Goal: Information Seeking & Learning: Learn about a topic

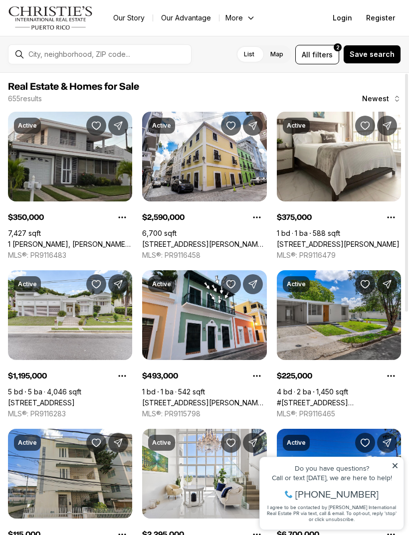
click at [324, 54] on span "filters" at bounding box center [322, 54] width 20 height 10
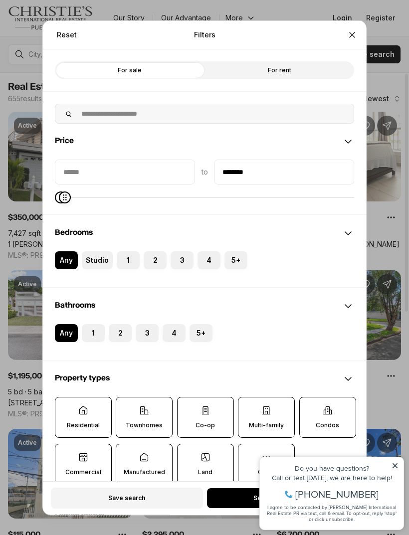
type input "********"
click at [397, 464] on div "Reset Filters Refine your search with more filters For sale For rent Price to *…" at bounding box center [204, 267] width 409 height 535
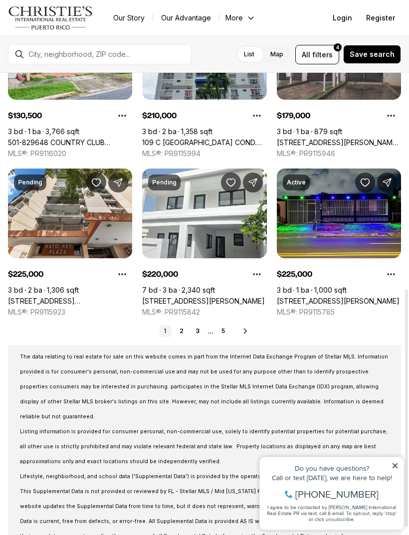
scroll to position [425, 0]
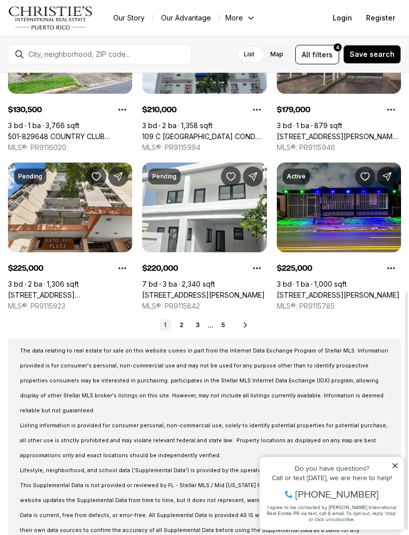
click at [183, 329] on link "2" at bounding box center [182, 325] width 12 height 12
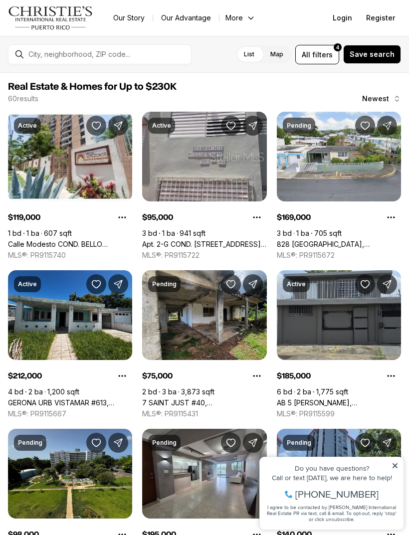
click at [334, 240] on link "828 GUADALUPE, SAN JUAN PR, 00924" at bounding box center [339, 244] width 124 height 9
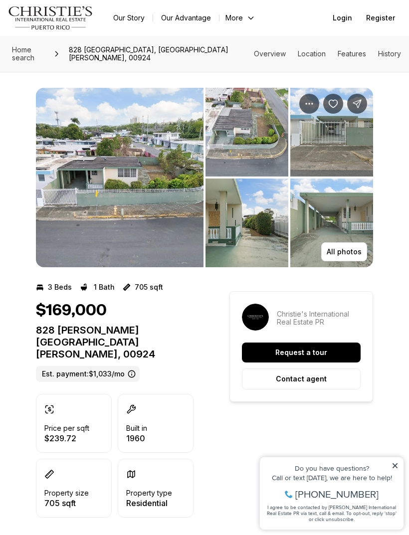
click at [352, 248] on p "All photos" at bounding box center [344, 252] width 35 height 8
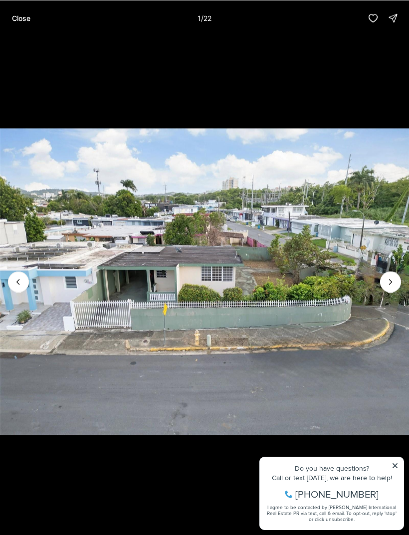
click at [388, 286] on icon "Next slide" at bounding box center [390, 282] width 10 height 10
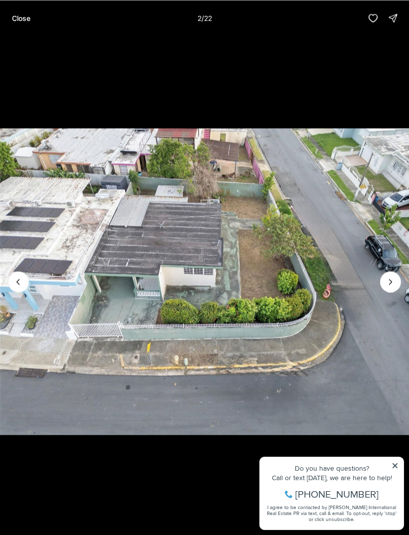
click at [389, 284] on icon "Next slide" at bounding box center [390, 282] width 10 height 10
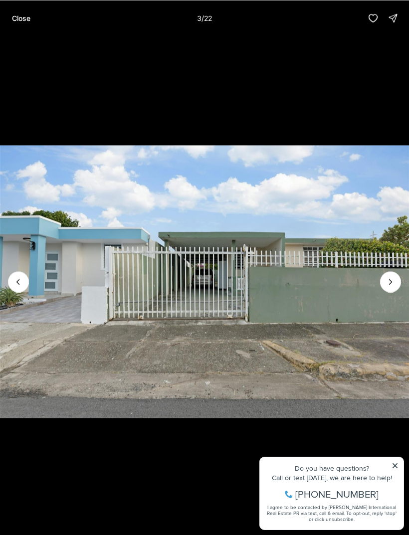
click at [391, 283] on icon "Next slide" at bounding box center [390, 282] width 10 height 10
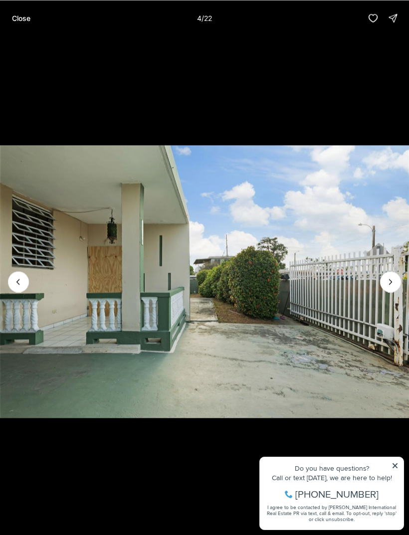
click at [392, 283] on icon "Next slide" at bounding box center [390, 282] width 10 height 10
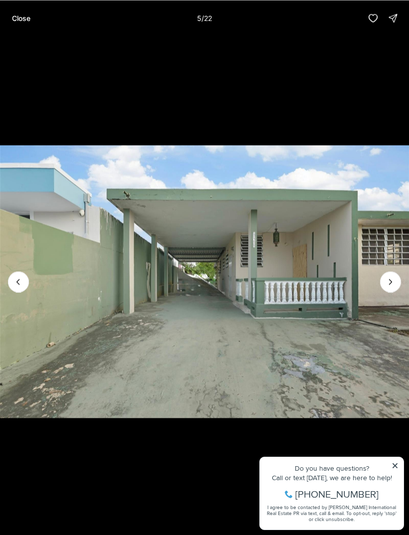
click at [391, 282] on icon "Next slide" at bounding box center [390, 282] width 10 height 10
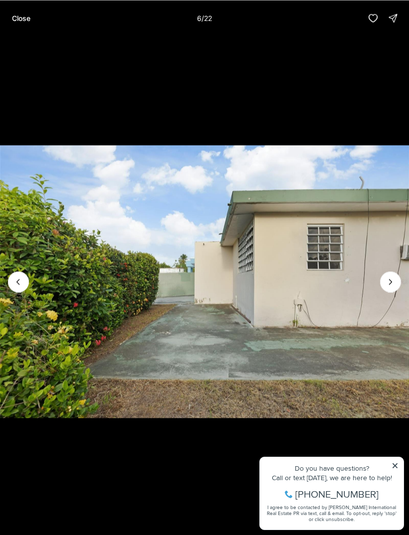
click at [394, 281] on icon "Next slide" at bounding box center [390, 282] width 10 height 10
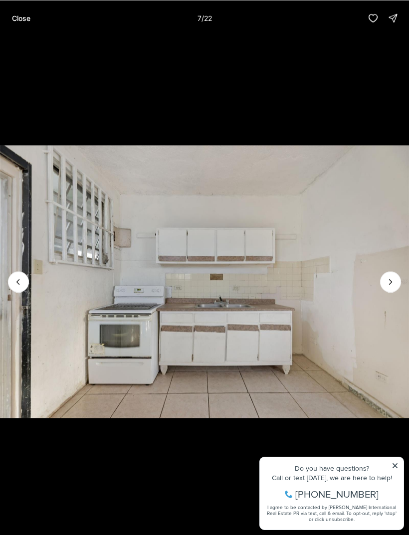
click at [394, 286] on icon "Next slide" at bounding box center [390, 282] width 10 height 10
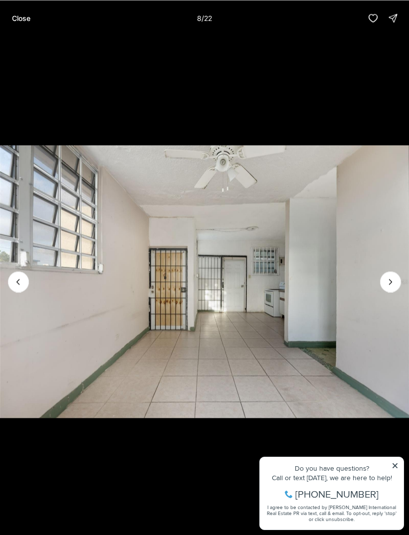
click at [389, 286] on icon "Next slide" at bounding box center [390, 282] width 10 height 10
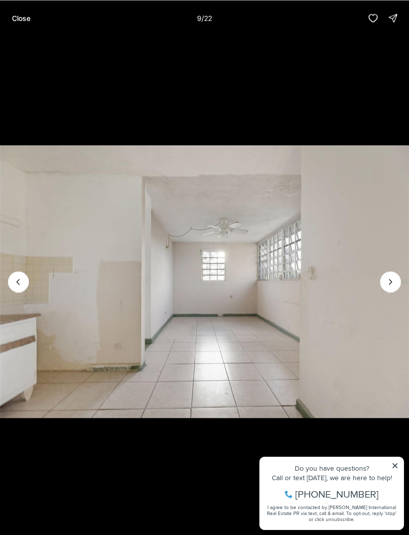
click at [394, 286] on icon "Next slide" at bounding box center [390, 282] width 10 height 10
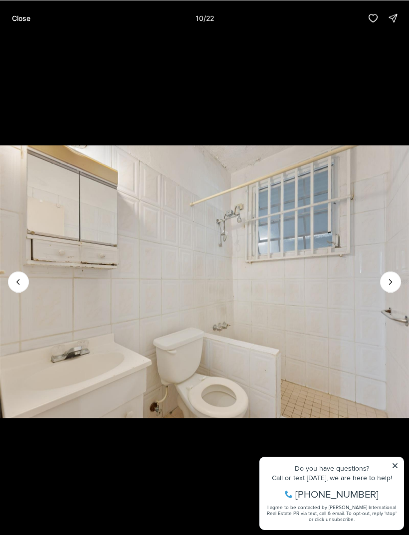
click at [395, 280] on icon "Next slide" at bounding box center [390, 282] width 10 height 10
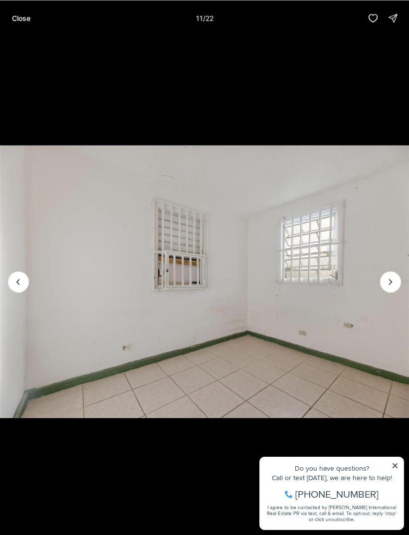
click at [389, 286] on icon "Next slide" at bounding box center [390, 282] width 10 height 10
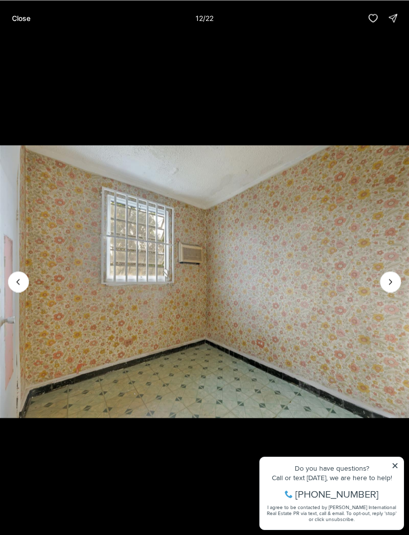
click at [391, 282] on icon "Next slide" at bounding box center [390, 281] width 2 height 5
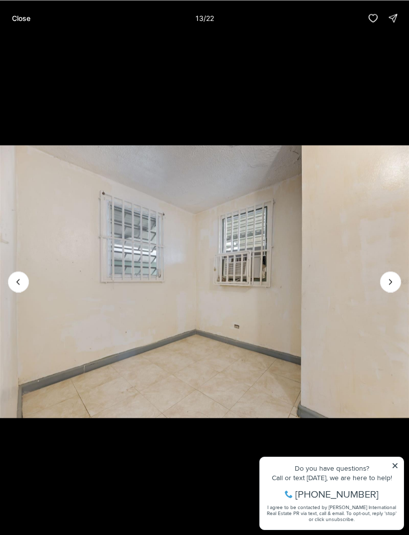
click at [392, 280] on icon "Next slide" at bounding box center [390, 282] width 10 height 10
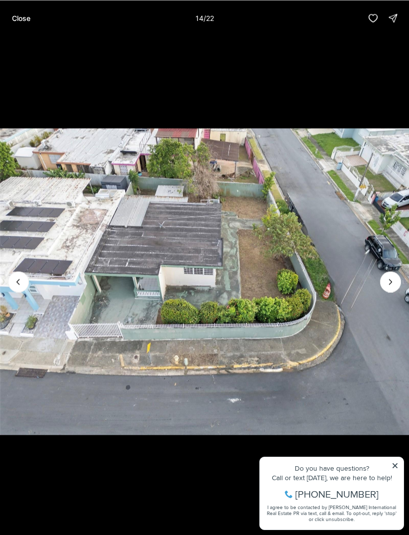
click at [17, 16] on p "Close" at bounding box center [21, 18] width 18 height 8
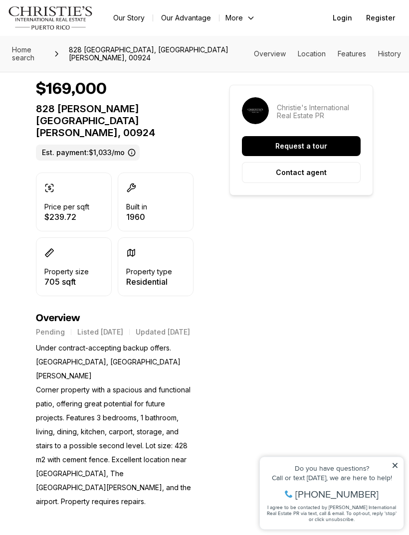
scroll to position [213, 0]
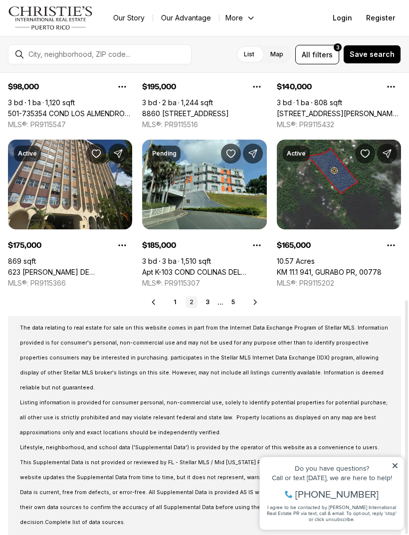
scroll to position [447, 0]
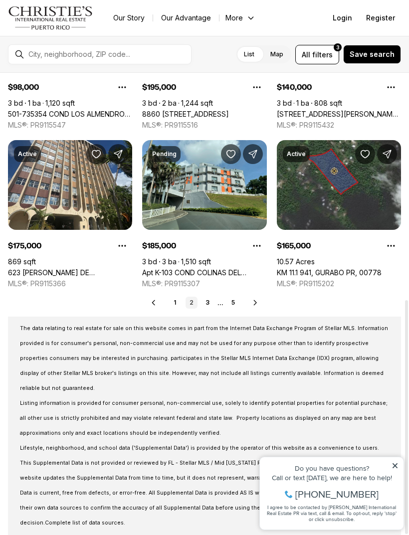
click at [229, 274] on link "Apt K-103 COND COLINAS DEL [STREET_ADDRESS]" at bounding box center [204, 272] width 124 height 9
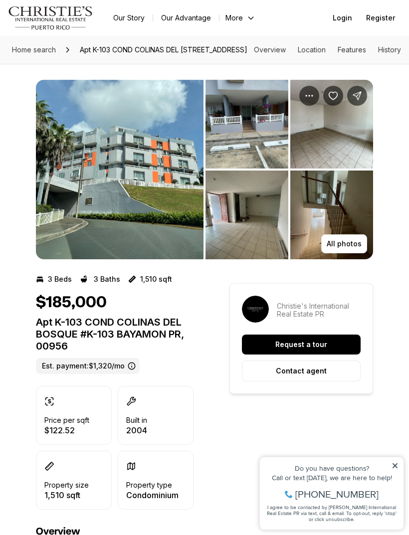
click at [359, 248] on p "All photos" at bounding box center [344, 244] width 35 height 8
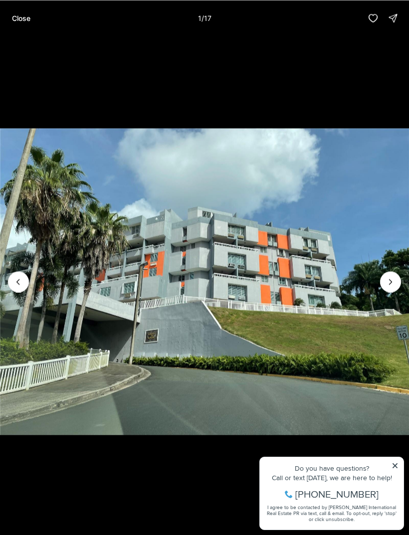
click at [388, 277] on icon "Next slide" at bounding box center [390, 282] width 10 height 10
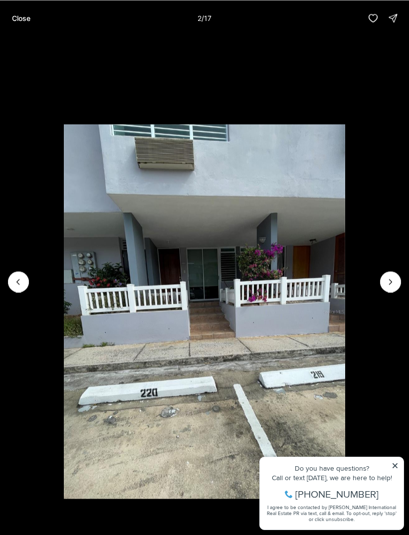
click at [386, 279] on icon "Next slide" at bounding box center [390, 282] width 10 height 10
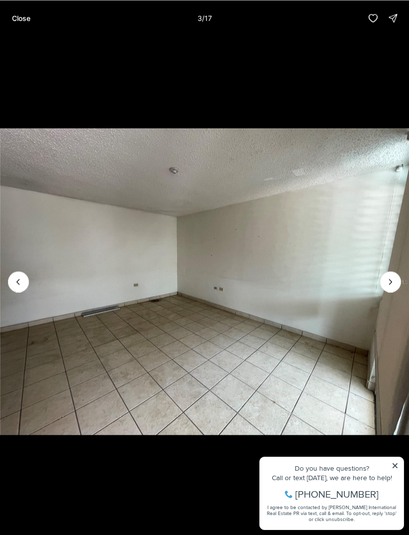
click at [391, 280] on icon "Next slide" at bounding box center [390, 282] width 10 height 10
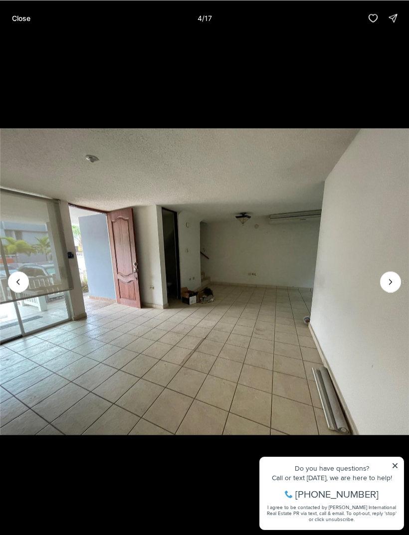
click at [391, 282] on icon "Next slide" at bounding box center [390, 282] width 10 height 10
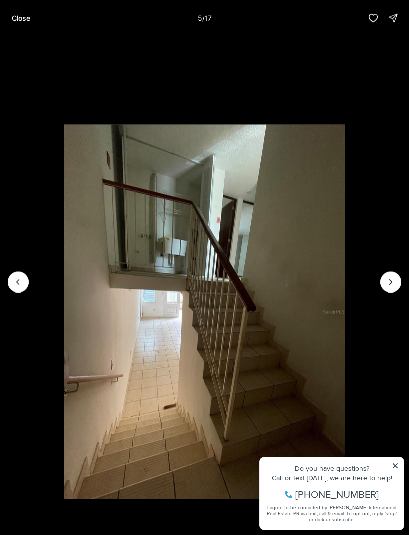
click at [381, 281] on button "Next slide" at bounding box center [390, 281] width 21 height 21
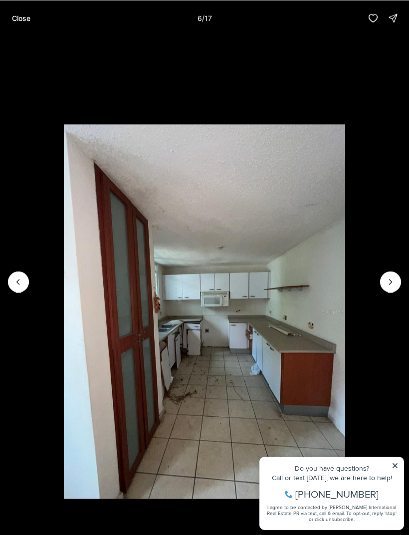
click at [386, 282] on icon "Next slide" at bounding box center [390, 282] width 10 height 10
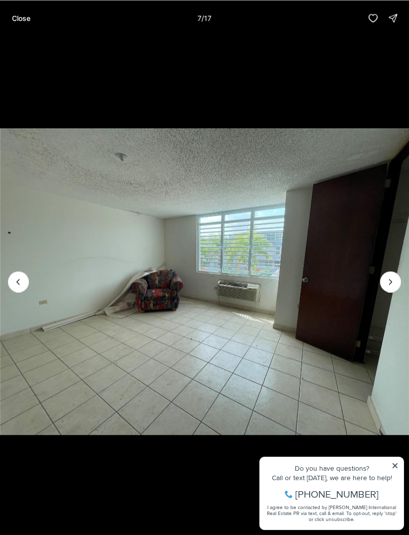
click at [389, 286] on icon "Next slide" at bounding box center [390, 282] width 10 height 10
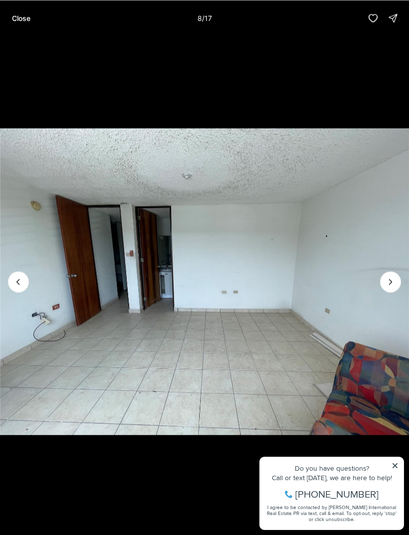
click at [389, 281] on icon "Next slide" at bounding box center [390, 282] width 10 height 10
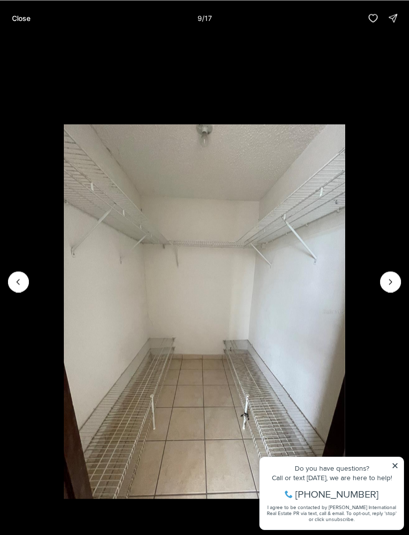
click at [392, 282] on icon "Next slide" at bounding box center [390, 282] width 10 height 10
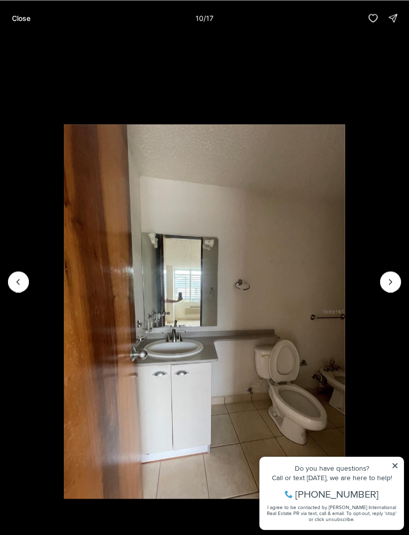
click at [389, 280] on icon "Next slide" at bounding box center [390, 282] width 10 height 10
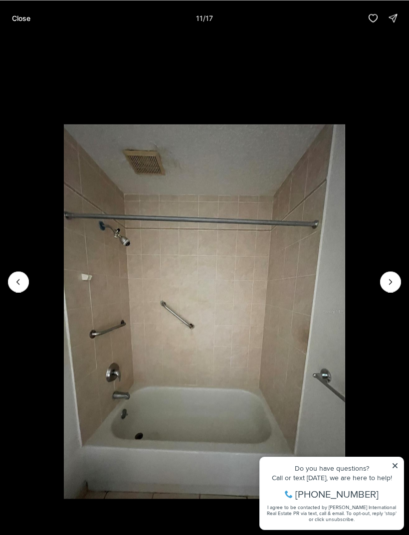
click at [390, 283] on icon "Next slide" at bounding box center [390, 281] width 2 height 5
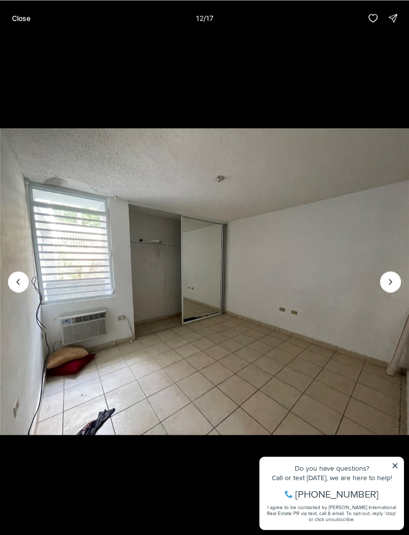
click at [26, 19] on p "Close" at bounding box center [21, 18] width 18 height 8
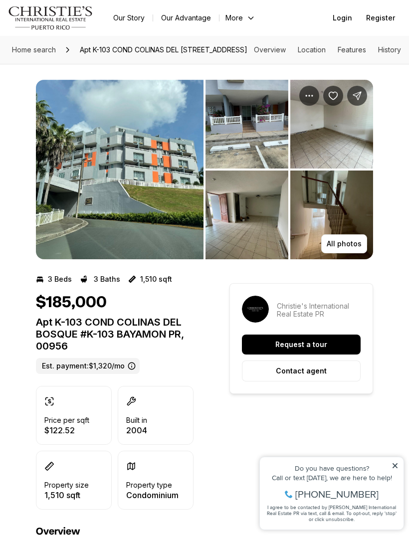
click at [355, 248] on p "All photos" at bounding box center [344, 244] width 35 height 8
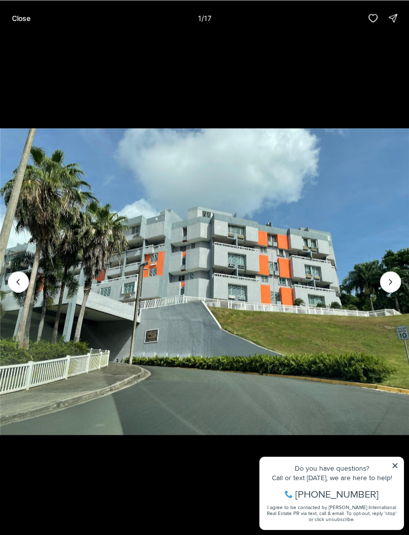
click at [391, 282] on icon "Next slide" at bounding box center [390, 282] width 10 height 10
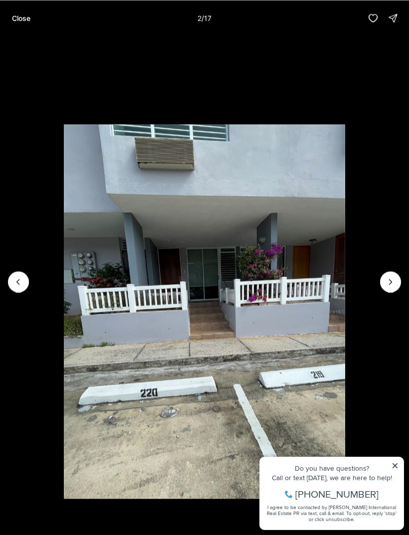
click at [388, 285] on icon "Next slide" at bounding box center [390, 282] width 10 height 10
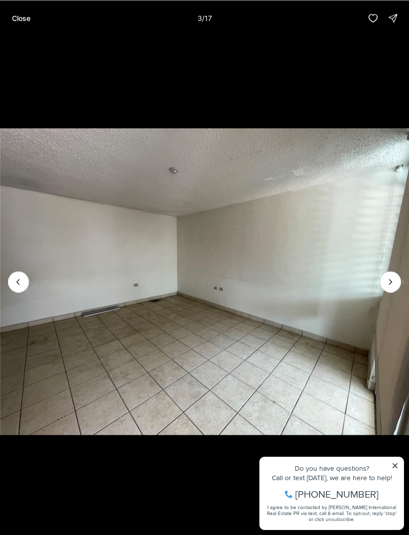
click at [390, 282] on icon "Next slide" at bounding box center [390, 282] width 10 height 10
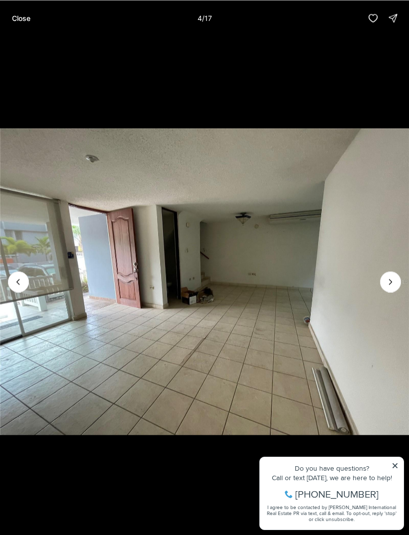
click at [389, 284] on icon "Next slide" at bounding box center [390, 282] width 10 height 10
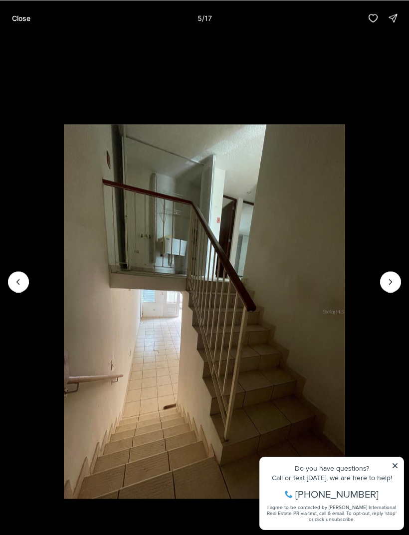
click at [390, 283] on icon "Next slide" at bounding box center [390, 281] width 2 height 5
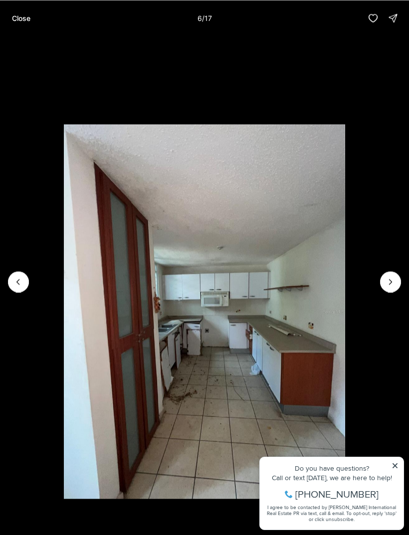
click at [388, 286] on icon "Next slide" at bounding box center [390, 282] width 10 height 10
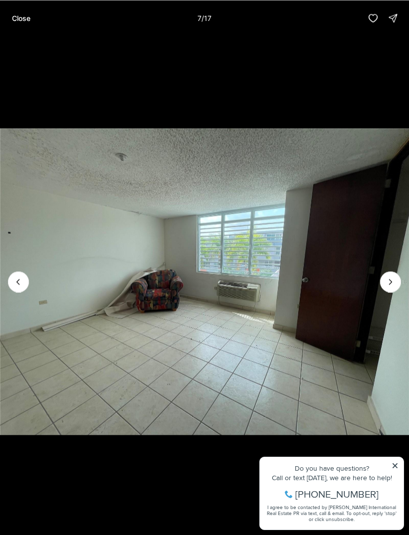
click at [391, 285] on icon "Next slide" at bounding box center [390, 282] width 10 height 10
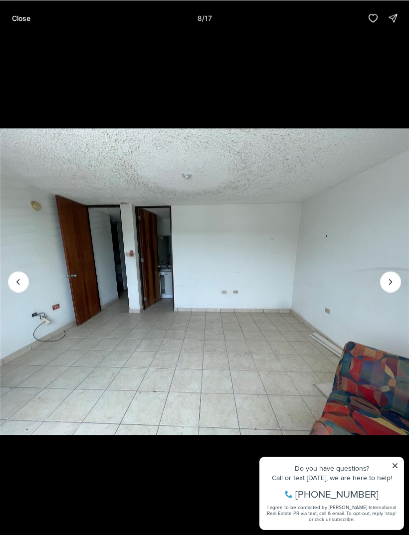
click at [390, 282] on icon "Next slide" at bounding box center [390, 282] width 10 height 10
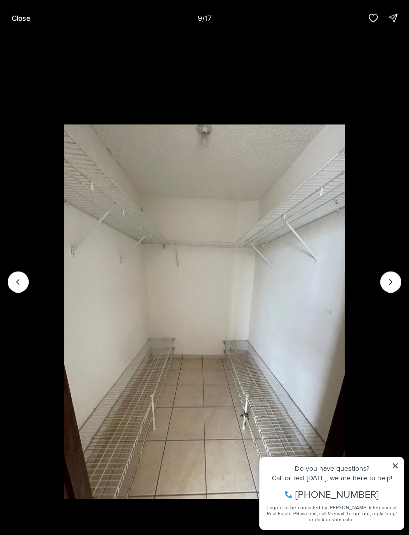
click at [390, 285] on icon "Next slide" at bounding box center [390, 282] width 10 height 10
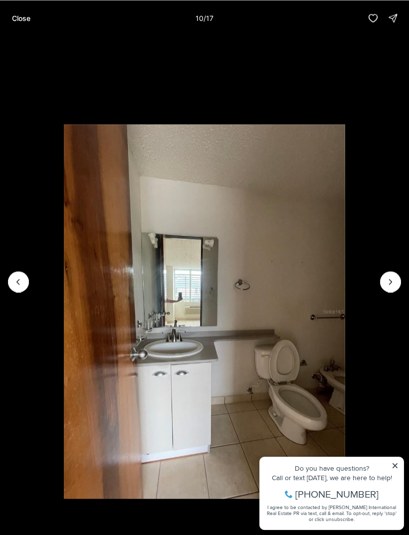
click at [391, 281] on icon "Next slide" at bounding box center [390, 281] width 2 height 5
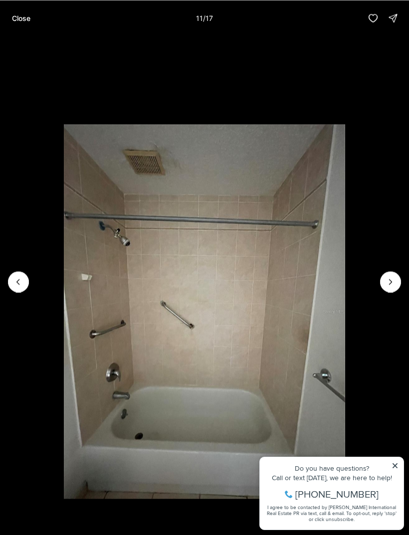
click at [391, 282] on icon "Next slide" at bounding box center [390, 282] width 10 height 10
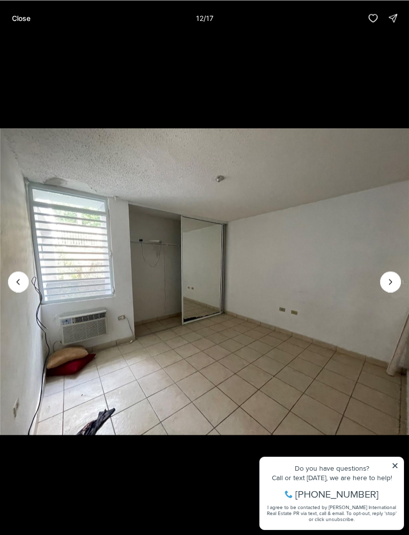
click at [391, 283] on icon "Next slide" at bounding box center [390, 282] width 10 height 10
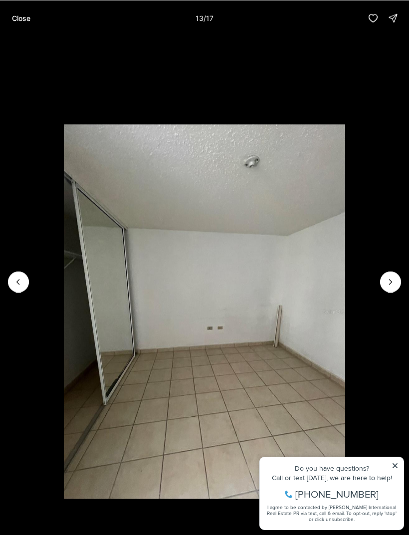
click at [393, 279] on icon "Next slide" at bounding box center [390, 282] width 10 height 10
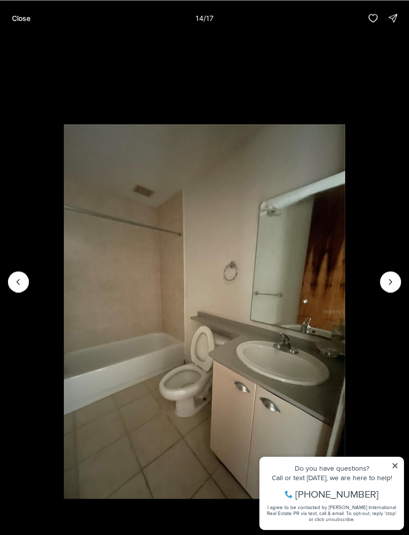
click at [393, 277] on icon "Next slide" at bounding box center [390, 282] width 10 height 10
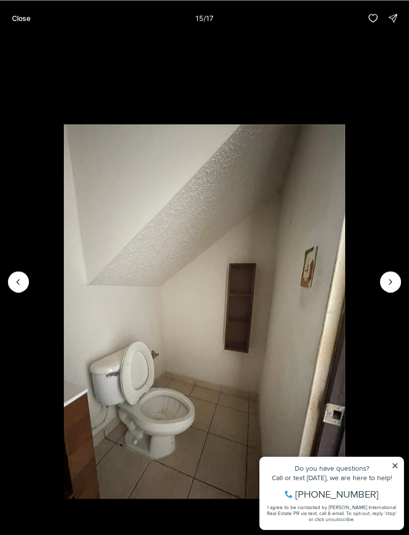
click at [391, 284] on icon "Next slide" at bounding box center [390, 282] width 10 height 10
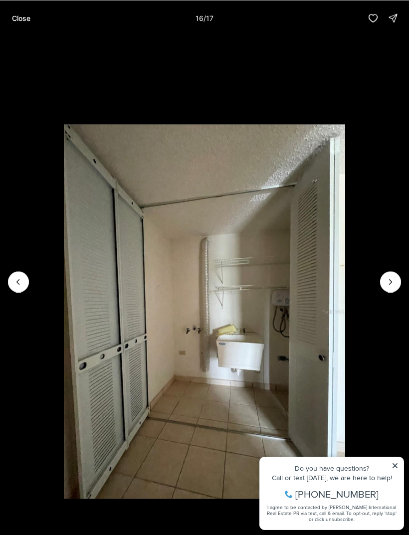
click at [391, 284] on icon "Next slide" at bounding box center [390, 282] width 10 height 10
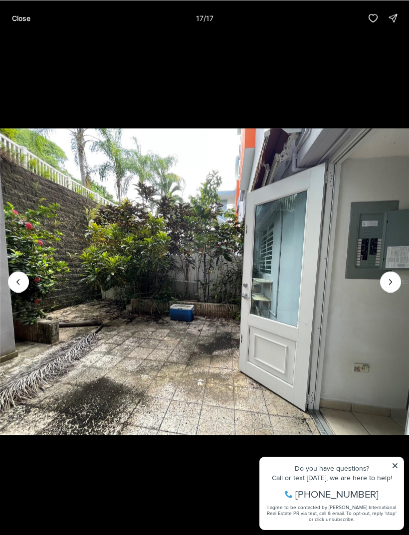
click at [23, 10] on button "Close" at bounding box center [21, 18] width 30 height 20
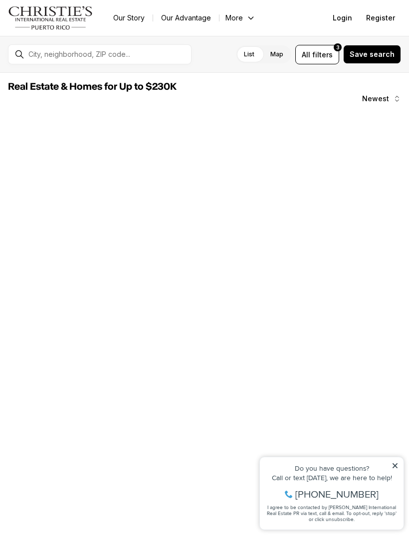
scroll to position [447, 0]
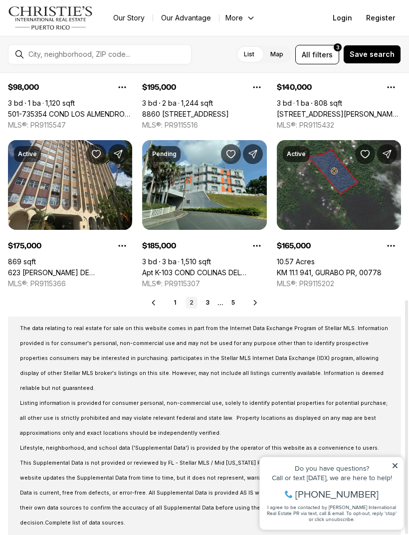
click at [256, 306] on icon at bounding box center [255, 303] width 8 height 8
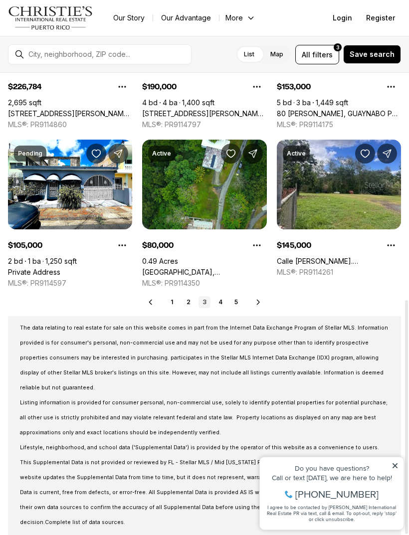
scroll to position [447, 0]
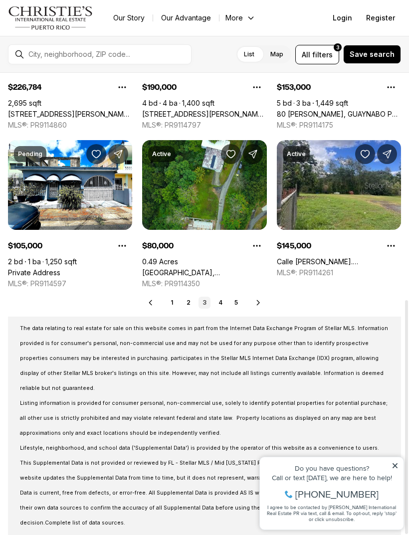
click at [222, 307] on link "4" at bounding box center [220, 303] width 12 height 12
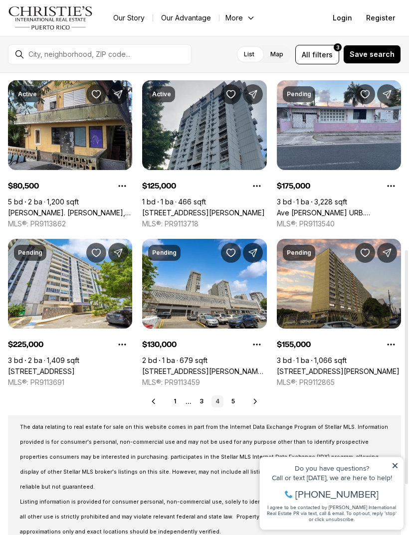
scroll to position [349, 0]
click at [236, 402] on link "5" at bounding box center [233, 401] width 12 height 12
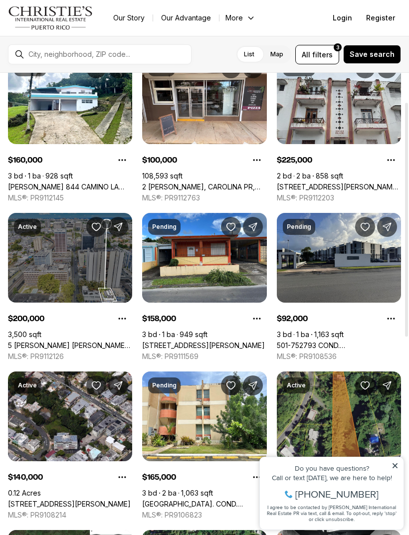
scroll to position [57, 0]
click at [233, 341] on link "[STREET_ADDRESS][PERSON_NAME]" at bounding box center [203, 345] width 123 height 9
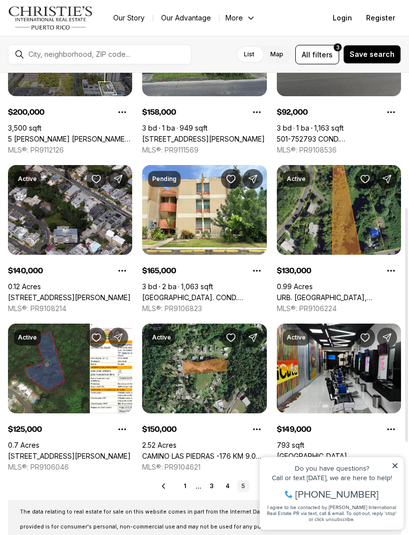
scroll to position [264, 0]
click at [209, 301] on link "[GEOGRAPHIC_DATA]. COND. [STREET_ADDRESS]" at bounding box center [204, 297] width 124 height 9
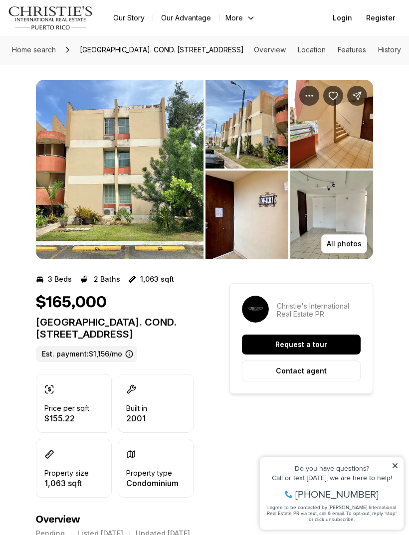
click at [351, 253] on button "All photos" at bounding box center [344, 243] width 46 height 19
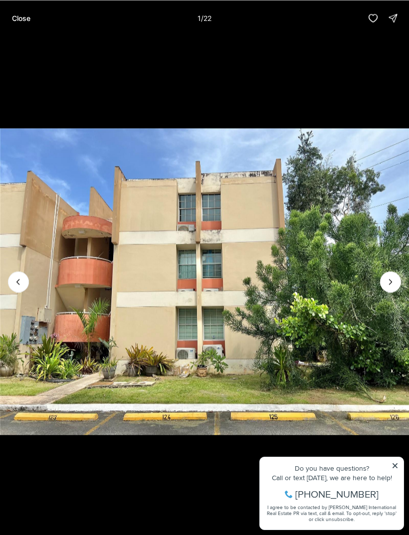
click at [390, 290] on button "Next slide" at bounding box center [390, 281] width 21 height 21
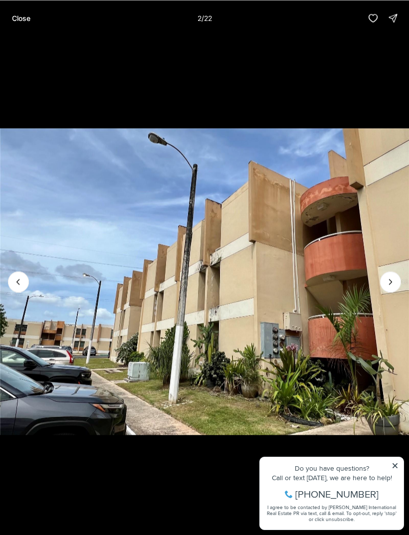
click at [394, 281] on icon "Next slide" at bounding box center [390, 282] width 10 height 10
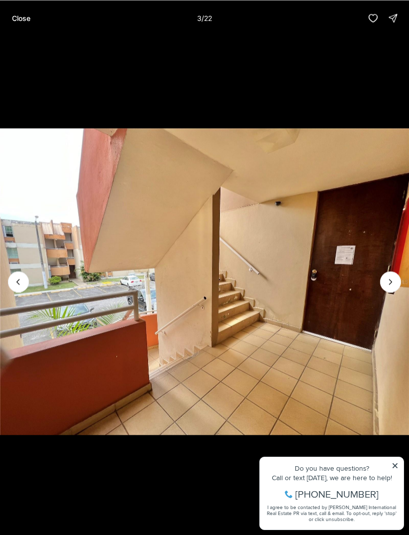
click at [390, 284] on icon "Next slide" at bounding box center [390, 282] width 10 height 10
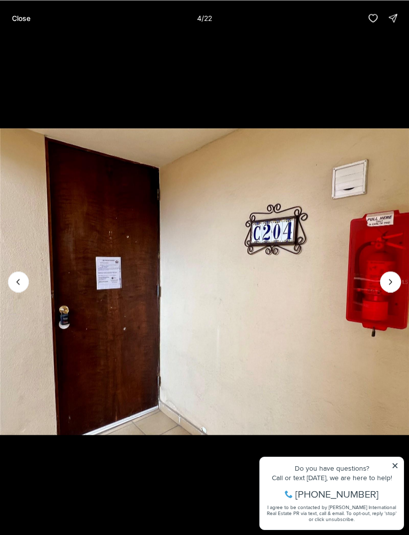
click at [24, 21] on p "Close" at bounding box center [21, 18] width 18 height 8
